Goal: Information Seeking & Learning: Find contact information

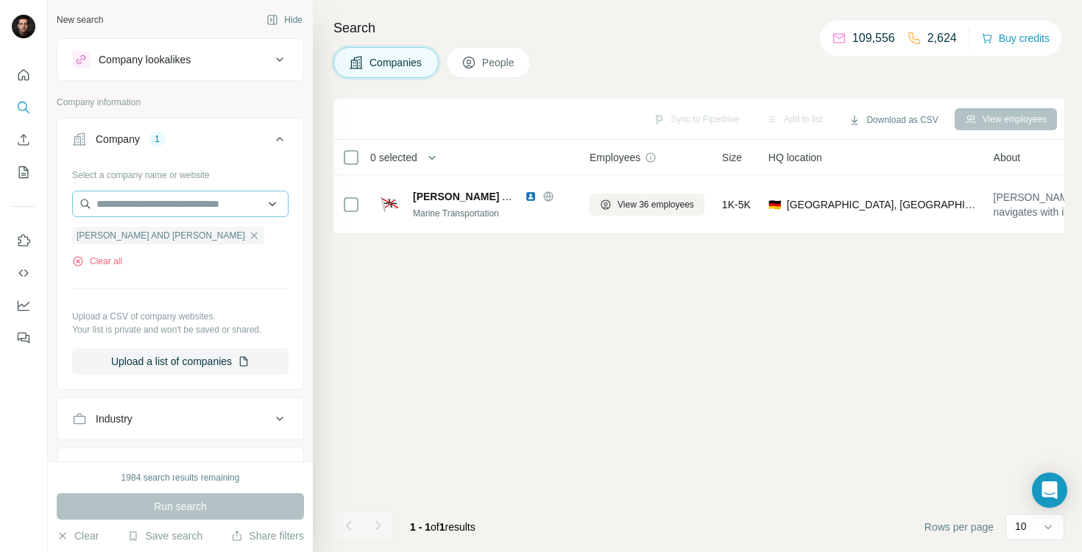
scroll to position [0, 72]
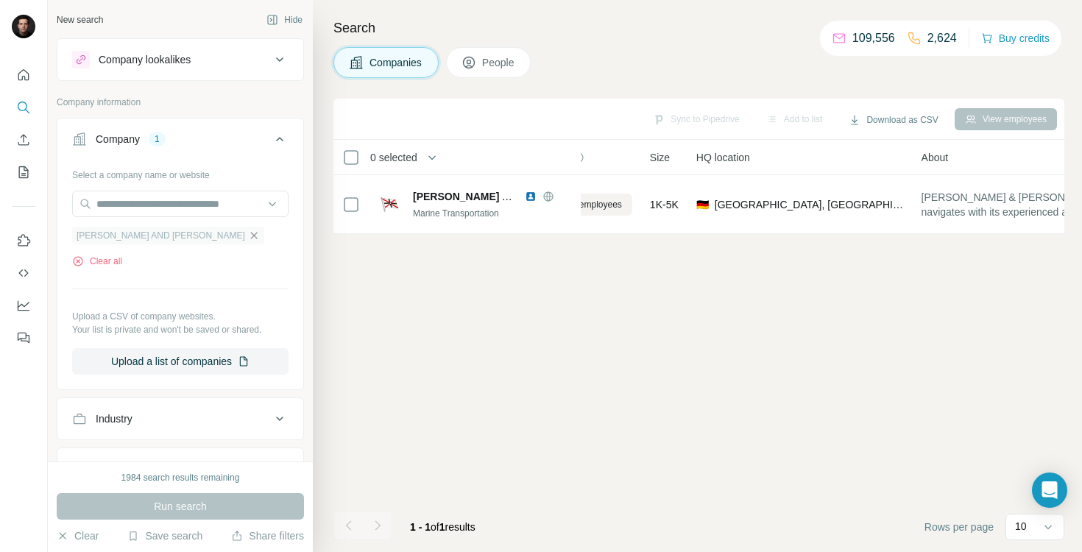
click at [248, 240] on icon "button" at bounding box center [254, 236] width 12 height 12
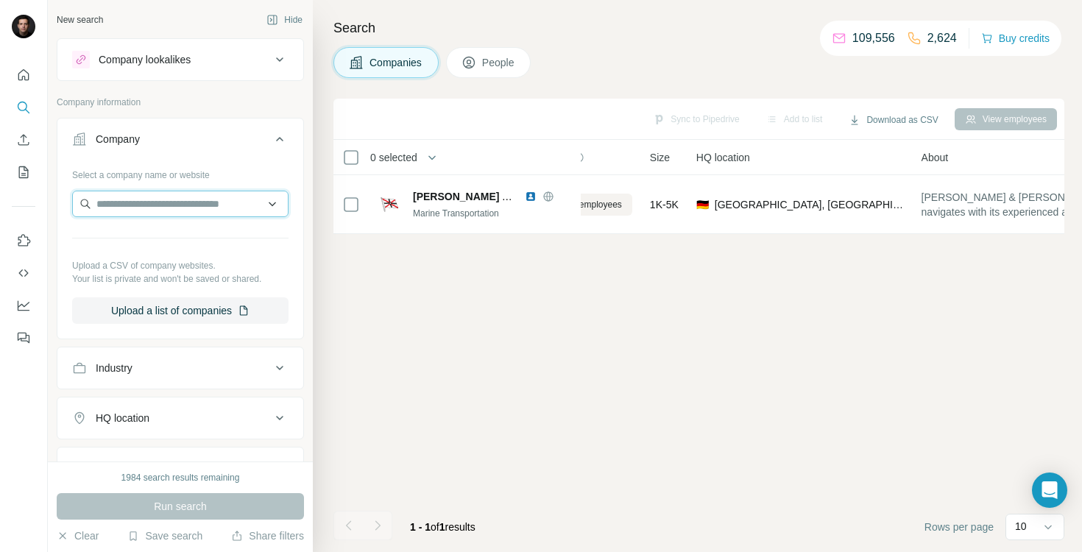
click at [184, 207] on input "text" at bounding box center [180, 204] width 216 height 26
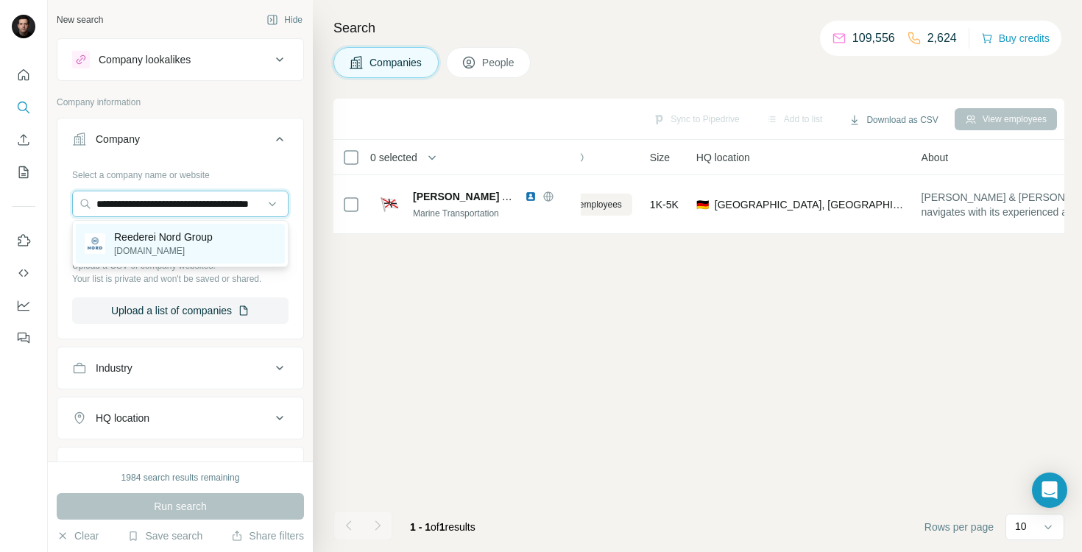
type input "**********"
click at [199, 224] on div "Reederei Nord Group [DOMAIN_NAME]" at bounding box center [180, 244] width 209 height 40
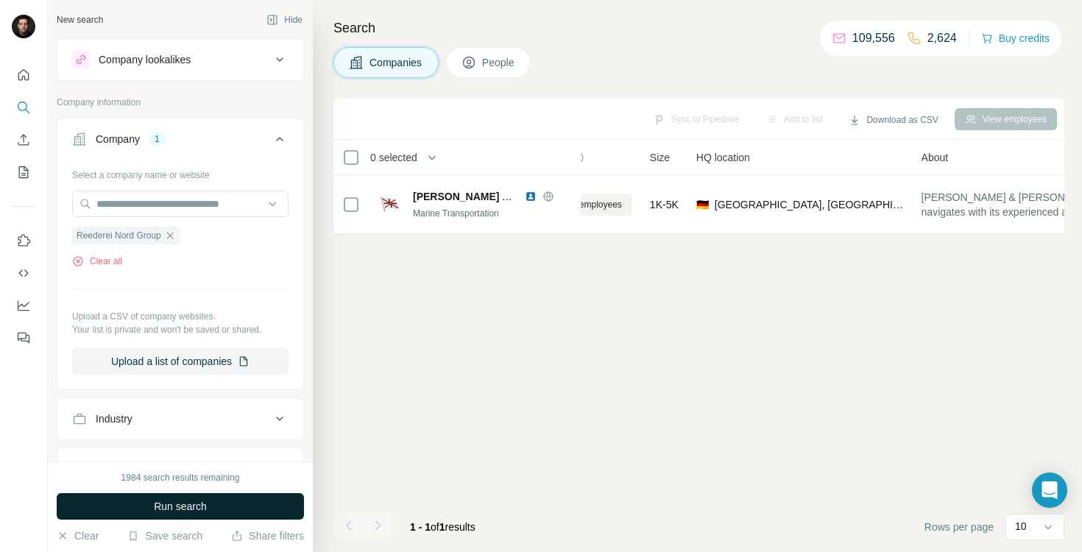
click at [228, 502] on button "Run search" at bounding box center [180, 506] width 247 height 26
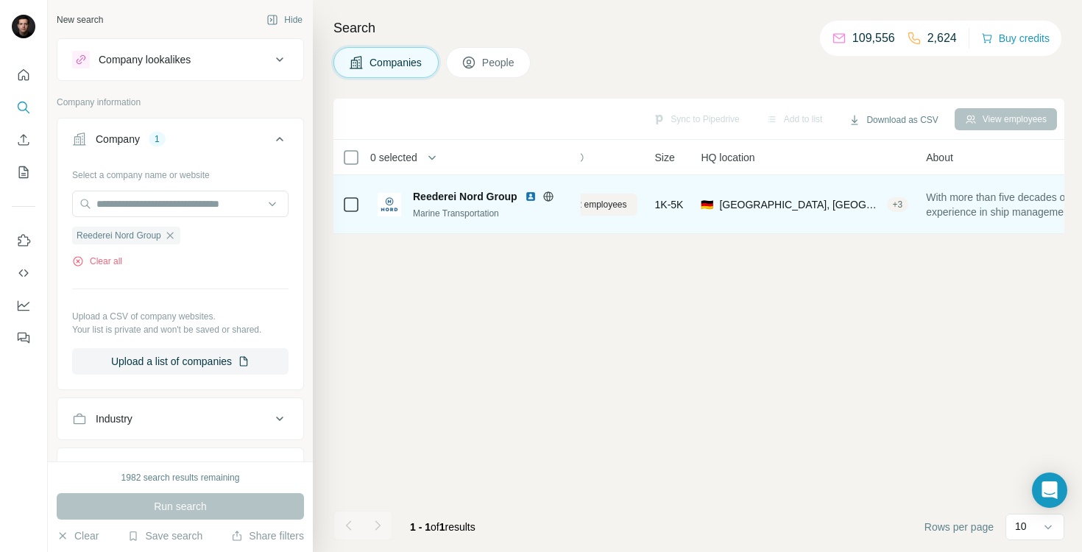
click at [530, 195] on img at bounding box center [531, 197] width 12 height 12
click at [604, 206] on span "View 302 employees" at bounding box center [586, 204] width 82 height 13
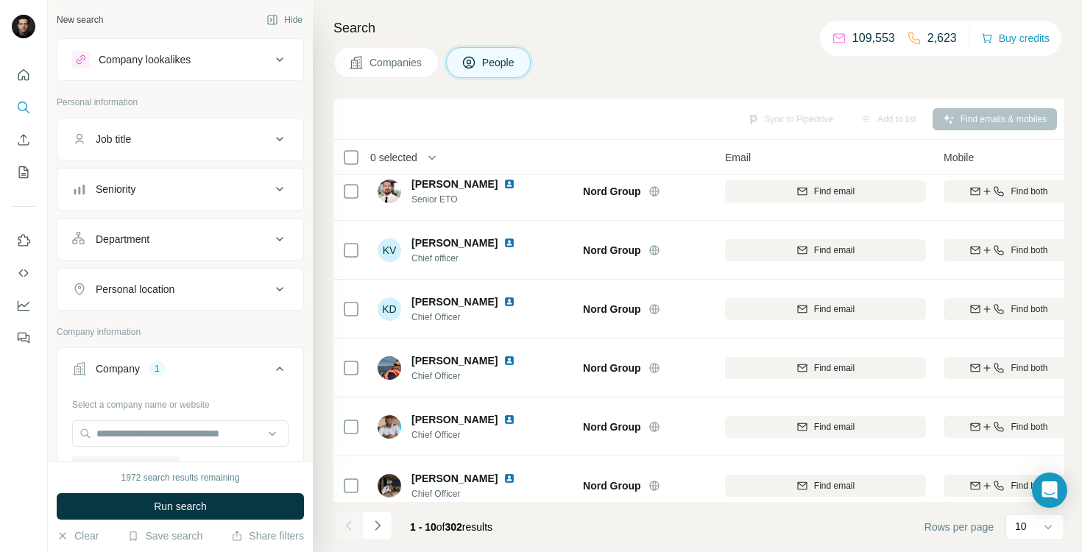
scroll to position [250, 72]
